Goal: Transaction & Acquisition: Purchase product/service

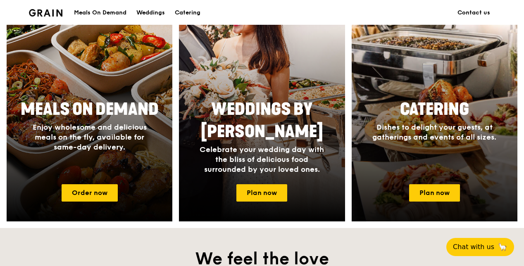
scroll to position [413, 0]
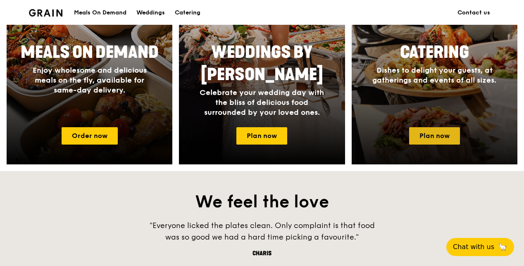
click at [456, 138] on link "Plan now" at bounding box center [434, 135] width 51 height 17
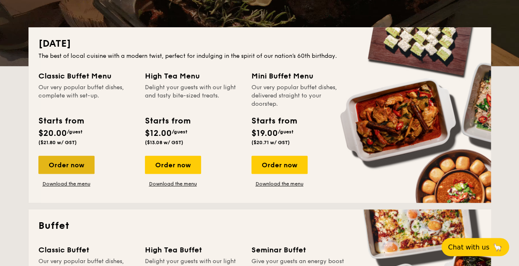
click at [81, 166] on div "Order now" at bounding box center [66, 165] width 56 height 18
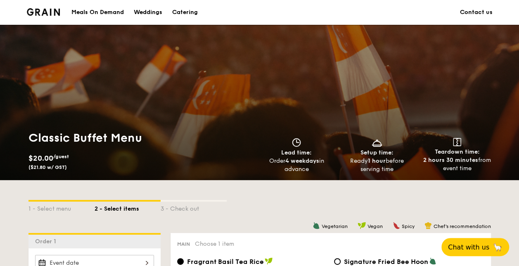
scroll to position [165, 0]
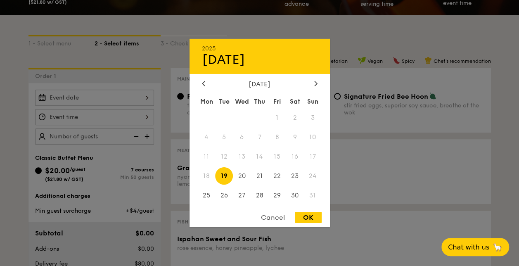
click at [107, 95] on div "2025 Aug 19 August 2025 Mon Tue Wed Thu Fri Sat Sun 1 2 3 4 5 6 7 8 9 10 11 12 …" at bounding box center [94, 98] width 119 height 16
click at [238, 180] on span "20" at bounding box center [242, 176] width 18 height 18
drag, startPoint x: 307, startPoint y: 218, endPoint x: 314, endPoint y: 211, distance: 9.6
click at [307, 218] on div "OK" at bounding box center [308, 217] width 27 height 11
type input "Aug 20, 2025"
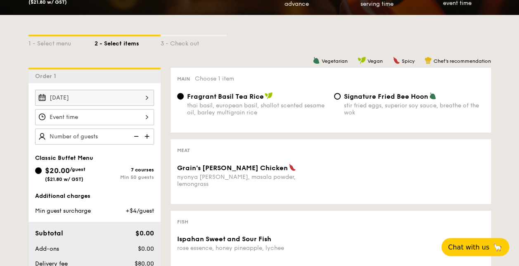
click at [133, 120] on div at bounding box center [94, 117] width 119 height 16
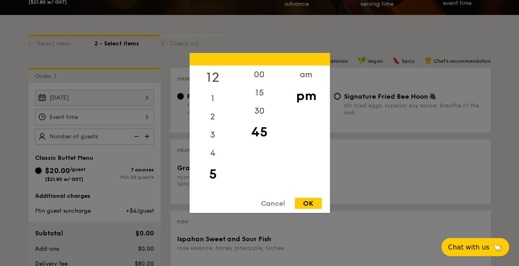
click at [211, 78] on div "12" at bounding box center [213, 78] width 47 height 24
click at [255, 76] on div "00" at bounding box center [259, 78] width 47 height 24
click at [311, 204] on div "OK" at bounding box center [308, 203] width 27 height 11
type input "12:00PM"
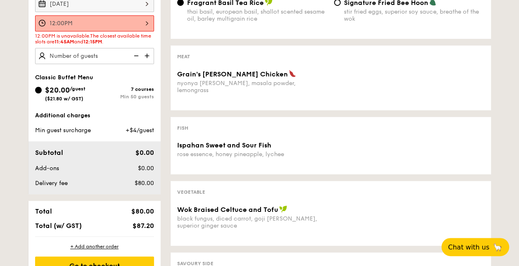
scroll to position [248, 0]
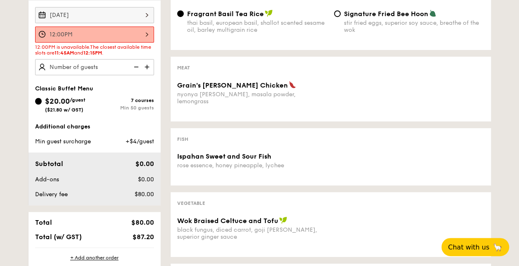
click at [146, 65] on img at bounding box center [148, 67] width 12 height 16
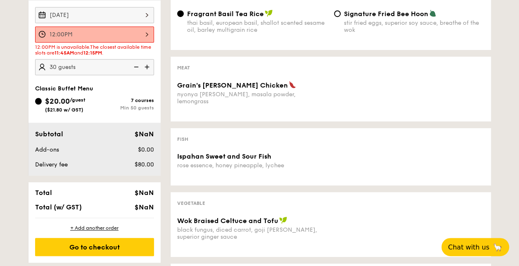
click at [146, 65] on img at bounding box center [148, 67] width 12 height 16
click at [145, 65] on img at bounding box center [148, 67] width 12 height 16
type input "45 guests"
click at [115, 244] on div "Go to checkout" at bounding box center [94, 247] width 119 height 18
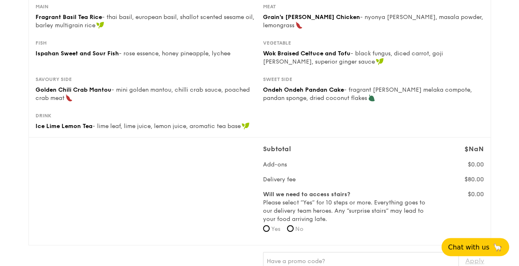
scroll to position [124, 0]
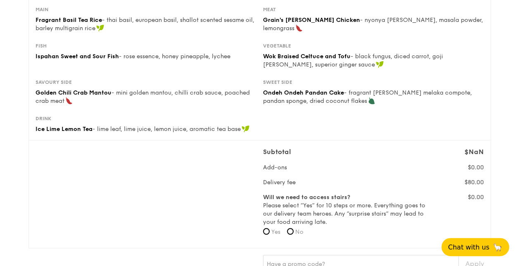
click at [271, 230] on span "Yes" at bounding box center [275, 231] width 9 height 7
click at [270, 230] on input "Yes" at bounding box center [266, 231] width 7 height 7
radio input "true"
click at [292, 231] on input "No" at bounding box center [290, 231] width 7 height 7
radio input "true"
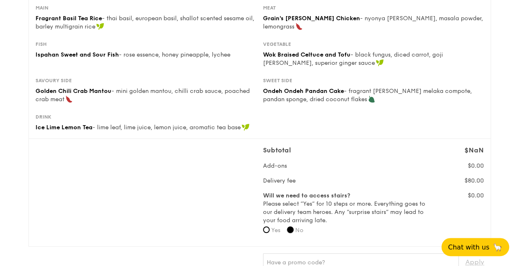
scroll to position [165, 0]
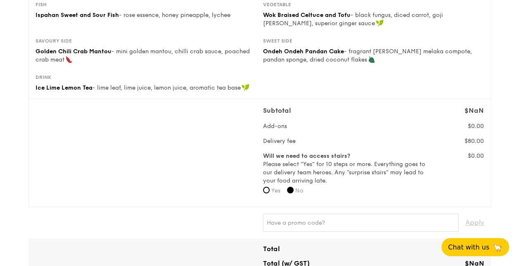
click at [476, 126] on span "$0.00" at bounding box center [476, 126] width 16 height 7
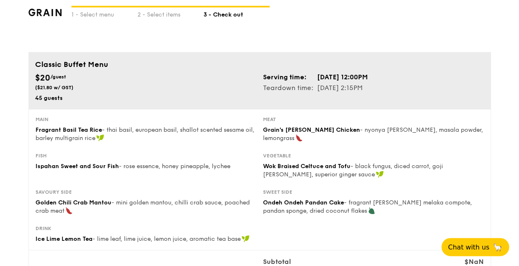
scroll to position [0, 0]
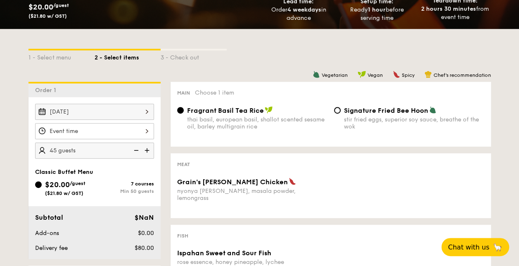
scroll to position [206, 0]
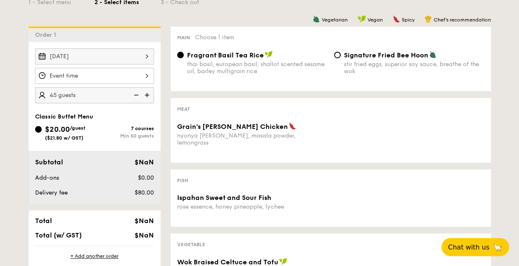
click at [119, 73] on div at bounding box center [94, 76] width 119 height 16
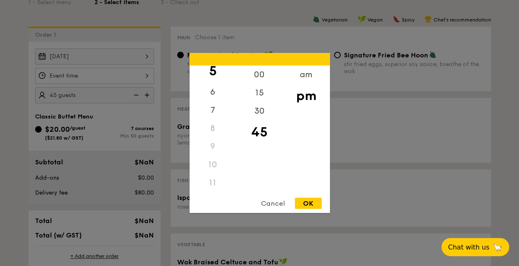
click at [210, 183] on div "11" at bounding box center [213, 183] width 47 height 18
click at [212, 183] on div "11" at bounding box center [213, 183] width 47 height 18
click at [305, 75] on div "am" at bounding box center [306, 78] width 47 height 24
click at [211, 183] on div "11" at bounding box center [213, 180] width 47 height 24
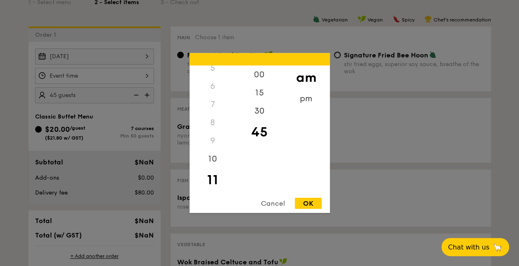
click at [313, 202] on div "OK" at bounding box center [308, 203] width 27 height 11
type input "11:45AM"
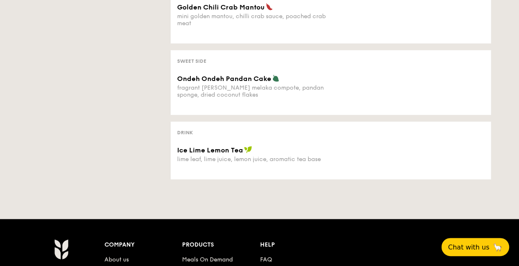
scroll to position [454, 0]
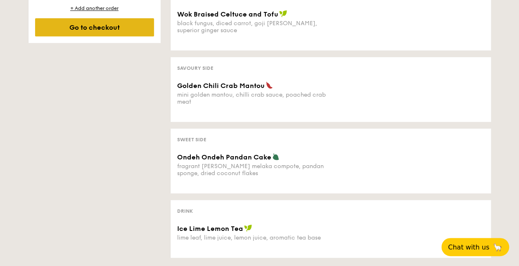
click at [123, 25] on div "Go to checkout" at bounding box center [94, 27] width 119 height 18
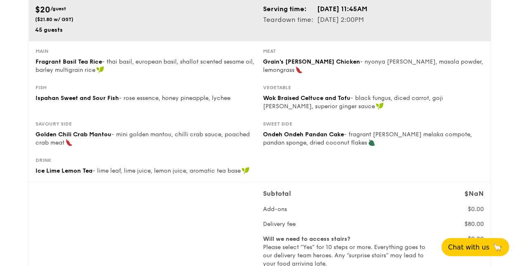
scroll to position [165, 0]
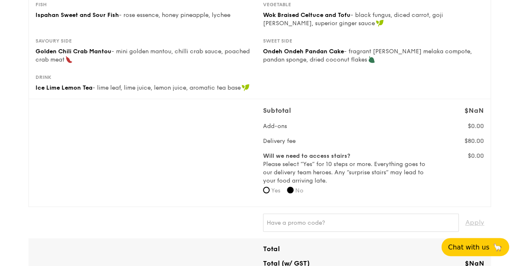
click at [472, 110] on span "$NaN" at bounding box center [474, 111] width 19 height 8
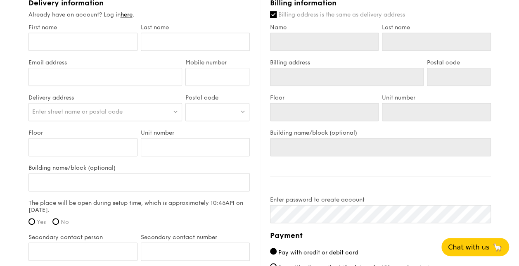
scroll to position [454, 0]
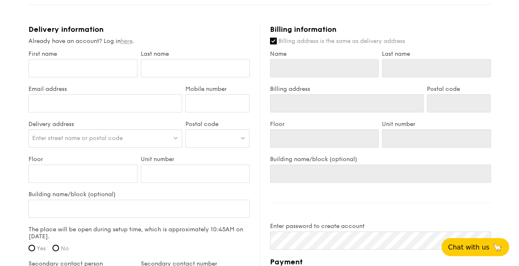
click at [126, 42] on link "here" at bounding box center [127, 41] width 12 height 7
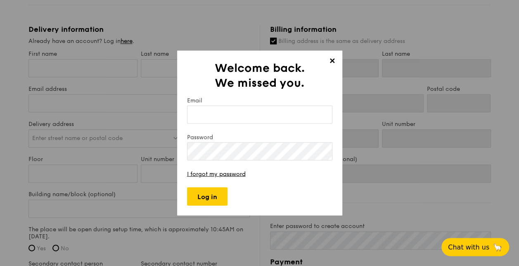
click at [232, 112] on input "Email" at bounding box center [259, 115] width 145 height 18
click at [248, 116] on input "Email" at bounding box center [259, 115] width 145 height 18
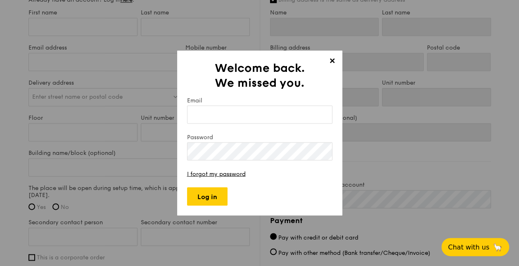
click at [235, 111] on input "Email" at bounding box center [259, 115] width 145 height 18
type input "michelletanyl@hotmail.com"
type input "Michelle"
type input "Tan"
type input "Michelle"
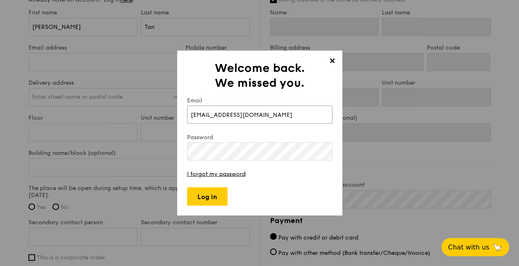
type input "Tan"
click at [220, 176] on link "I forgot my password" at bounding box center [216, 174] width 59 height 7
click at [324, 57] on div "✕ Welcome back. We missed you. Email michelletanyl@hotmail.com Password I forgo…" at bounding box center [259, 133] width 165 height 165
click at [331, 61] on span "✕" at bounding box center [333, 63] width 12 height 12
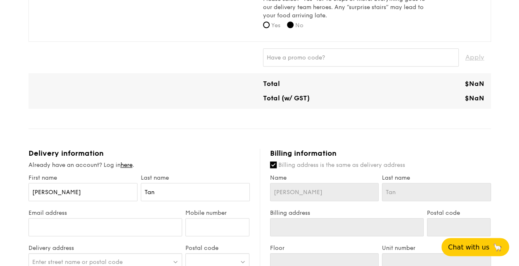
scroll to position [124, 0]
